Goal: Navigation & Orientation: Find specific page/section

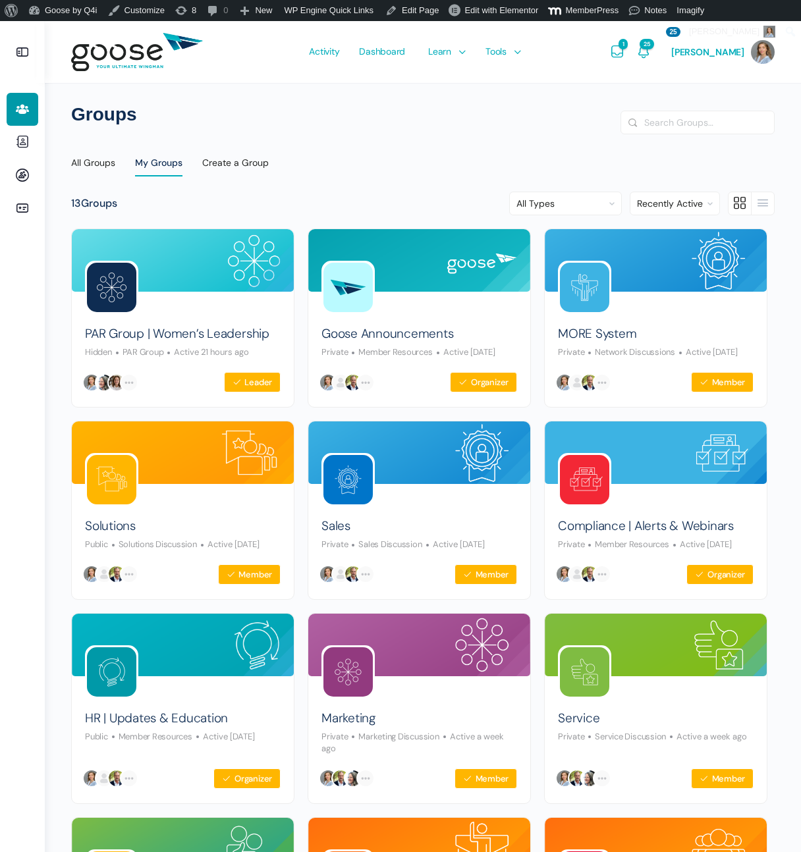
click at [381, 50] on span "Dashboard" at bounding box center [382, 51] width 46 height 62
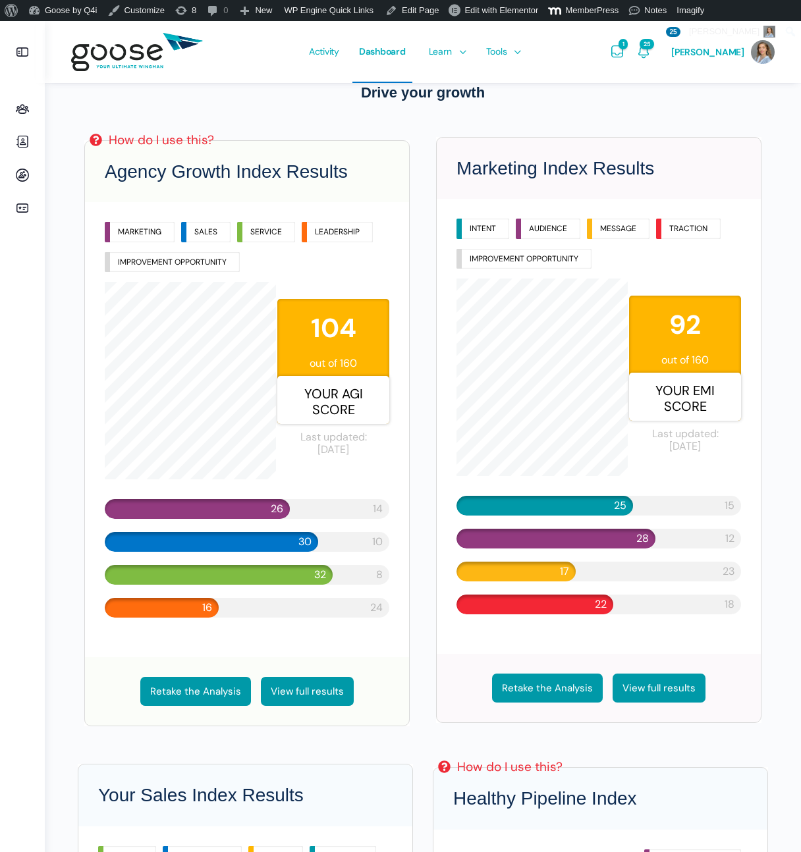
scroll to position [340, 0]
